Goal: Information Seeking & Learning: Understand process/instructions

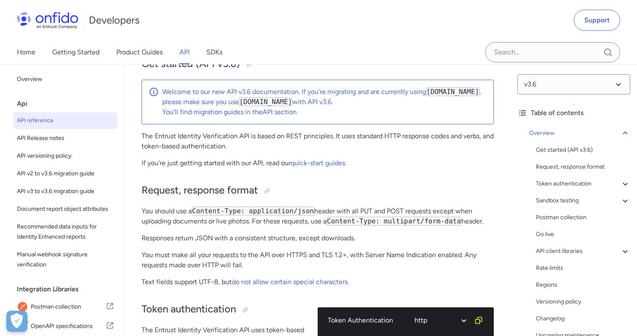
scroll to position [95, 0]
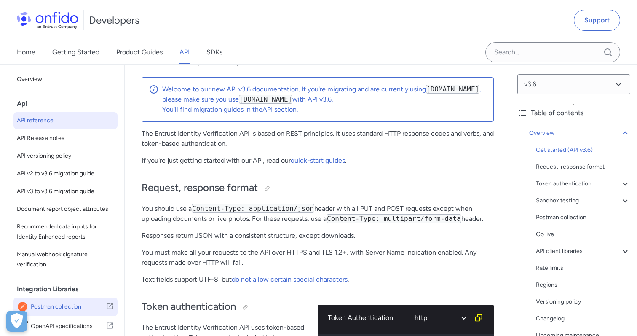
click at [53, 304] on span "Postman collection" at bounding box center [68, 307] width 75 height 12
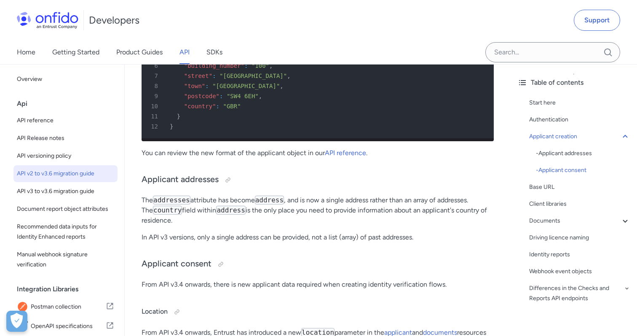
scroll to position [543, 0]
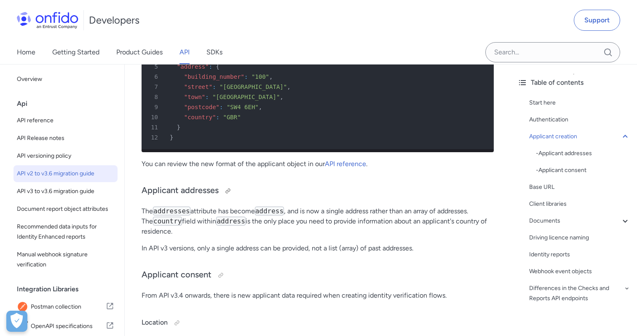
click at [294, 188] on h3 "Applicant addresses" at bounding box center [318, 190] width 352 height 13
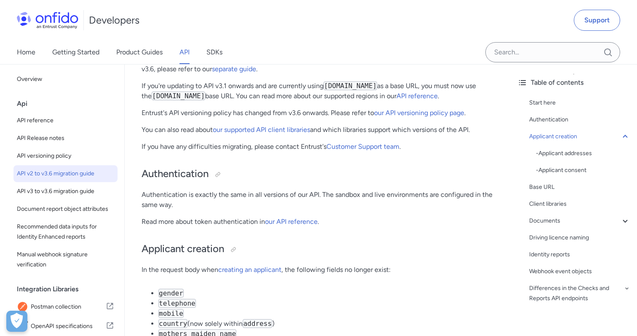
scroll to position [115, 0]
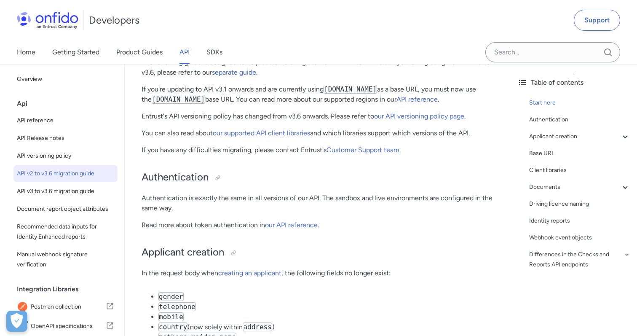
click at [72, 173] on span "API v2 to v3.6 migration guide" at bounding box center [65, 173] width 97 height 10
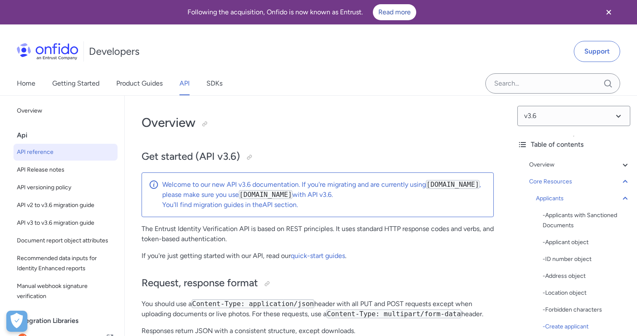
scroll to position [12837, 0]
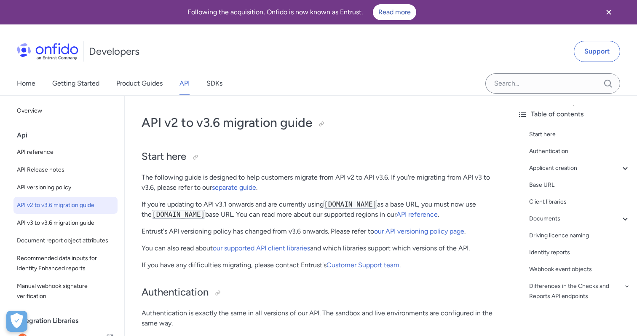
click at [80, 205] on span "API v2 to v3.6 migration guide" at bounding box center [65, 205] width 97 height 10
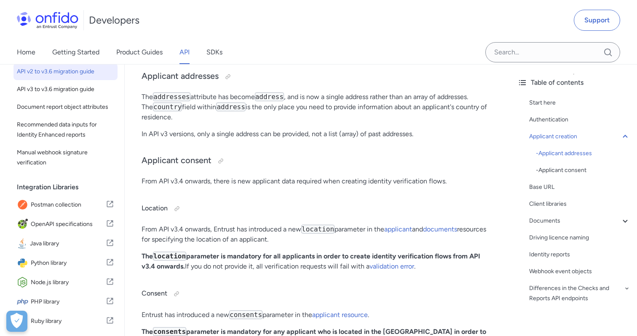
scroll to position [110, 0]
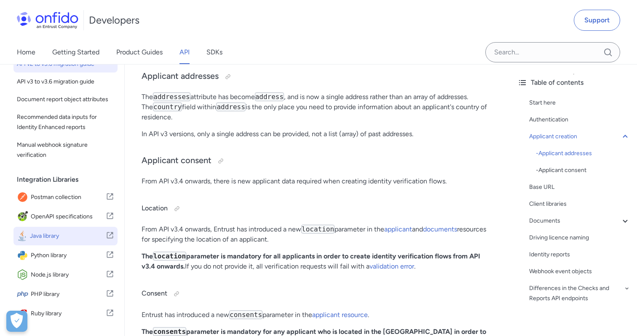
click at [51, 241] on span "Java library" at bounding box center [68, 236] width 76 height 12
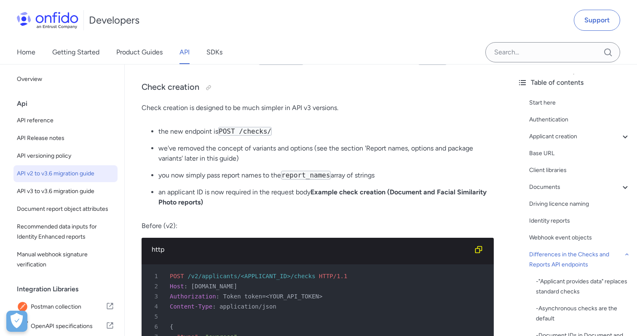
scroll to position [2270, 0]
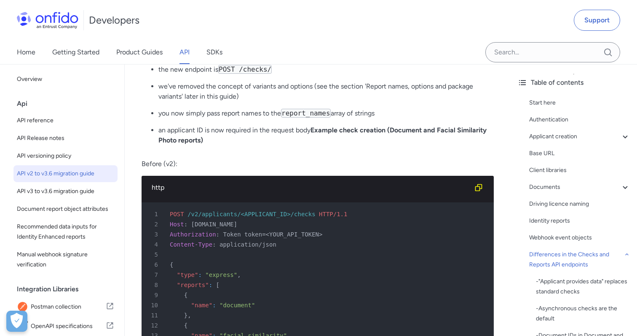
click at [288, 117] on code "report_names" at bounding box center [306, 113] width 50 height 9
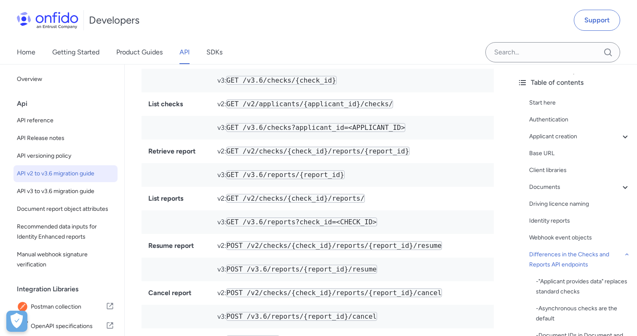
scroll to position [4426, 0]
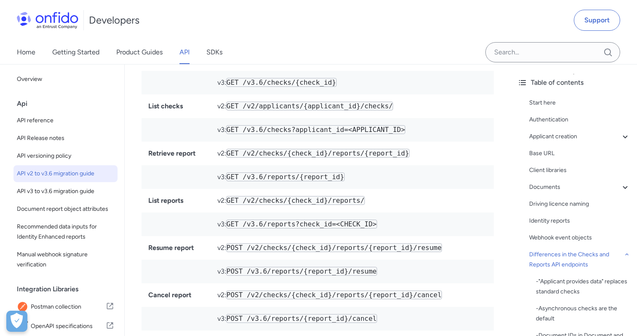
drag, startPoint x: 229, startPoint y: 179, endPoint x: 352, endPoint y: 179, distance: 123.0
click at [352, 179] on td "v3: GET /v3.6/reports/{report_id}" at bounding box center [352, 177] width 283 height 24
drag, startPoint x: 343, startPoint y: 179, endPoint x: 245, endPoint y: 180, distance: 97.7
click at [245, 180] on code "GET /v3.6/reports/{report_id}" at bounding box center [285, 176] width 118 height 9
copy code "/v3.6/reports/{report_id"
